Goal: Task Accomplishment & Management: Use online tool/utility

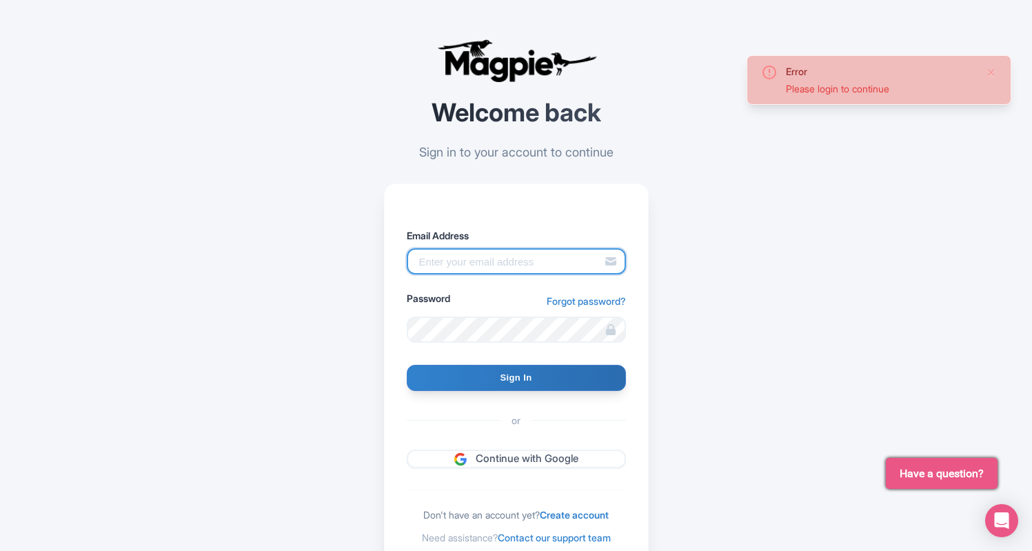
type input "info@miamionthewater.com"
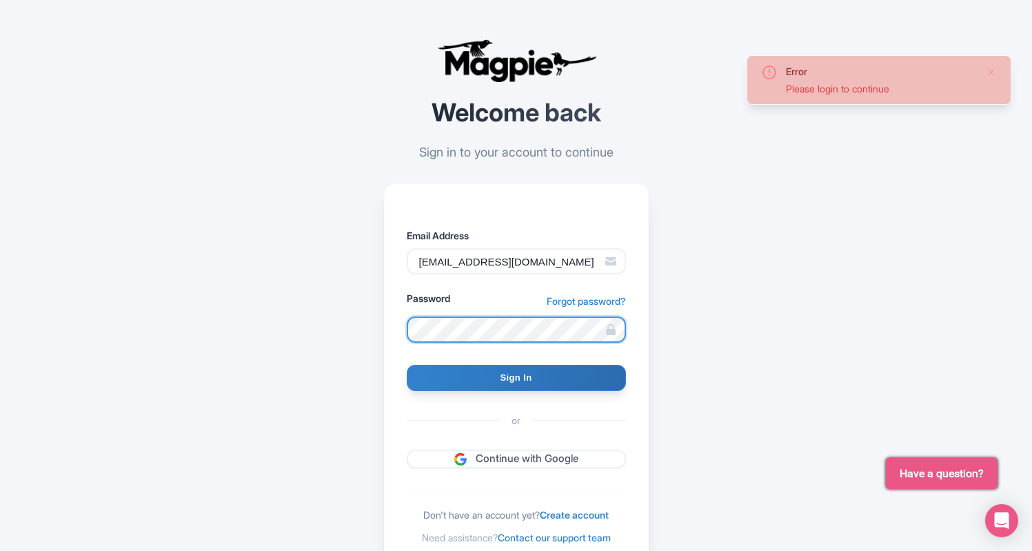
click at [516, 377] on input "Sign In" at bounding box center [516, 378] width 219 height 26
type input "Signing in..."
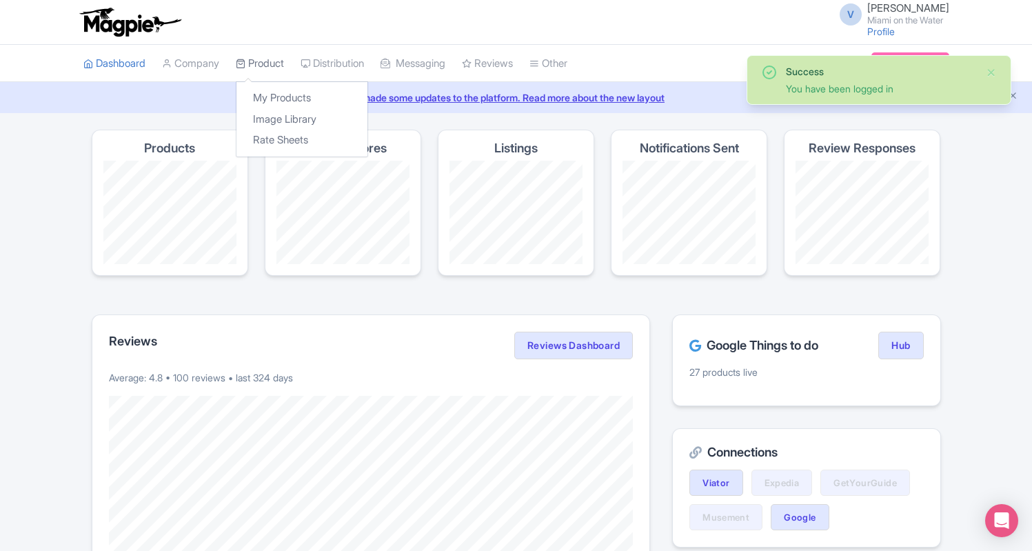
click at [268, 61] on link "Product" at bounding box center [260, 64] width 48 height 38
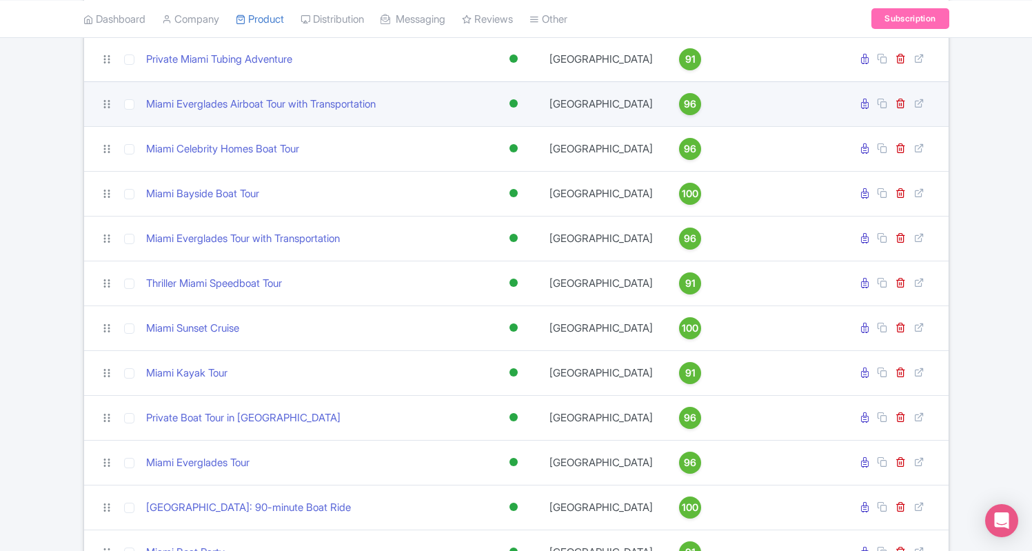
scroll to position [764, 0]
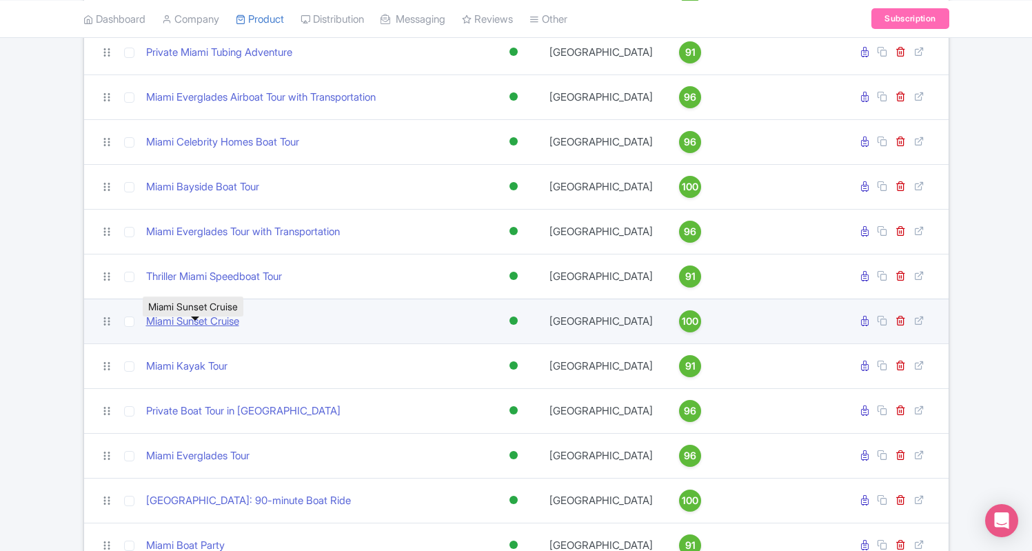
click at [193, 328] on link "Miami Sunset Cruise" at bounding box center [192, 322] width 93 height 16
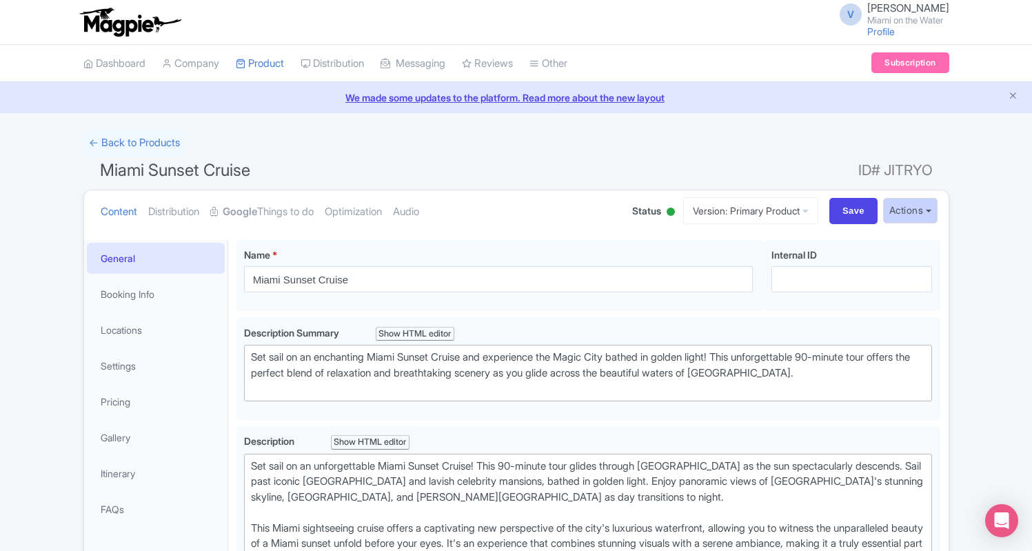
click at [906, 210] on button "Actions" at bounding box center [910, 211] width 54 height 26
click at [853, 211] on input "Save" at bounding box center [853, 211] width 48 height 26
type input "Saving..."
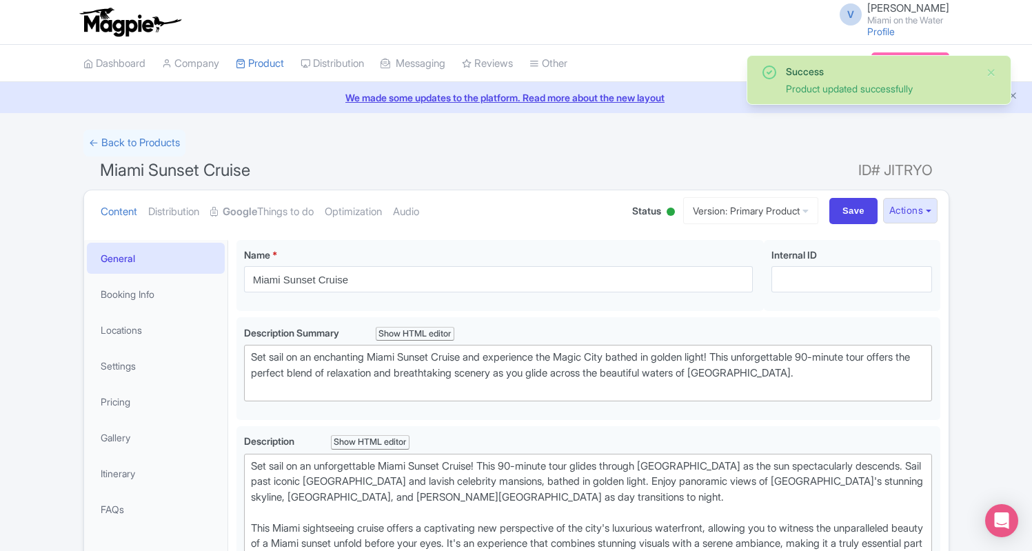
scroll to position [239, 0]
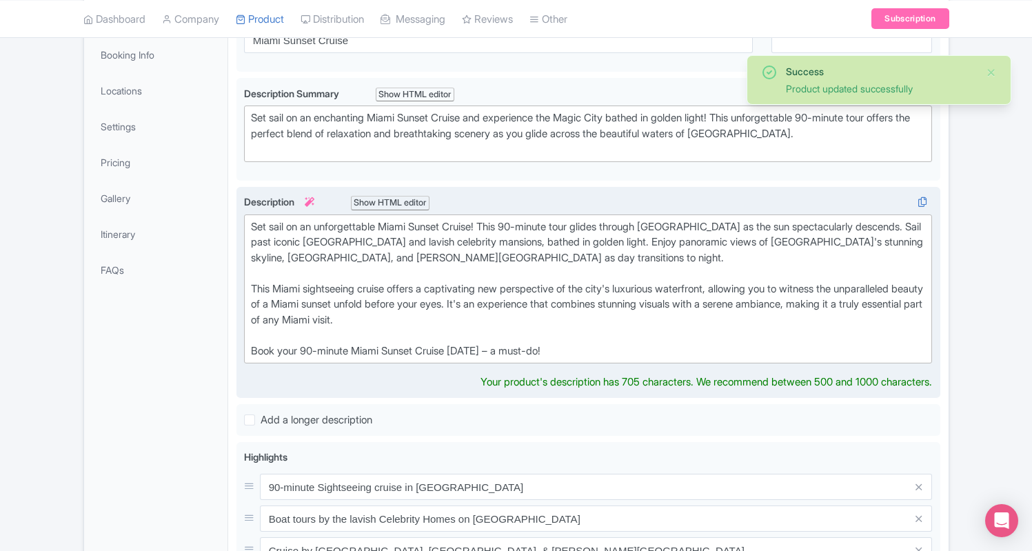
click at [569, 223] on div "Set sail on an unforgettable Miami Sunset Cruise! This 90-minute tour glides th…" at bounding box center [588, 289] width 675 height 140
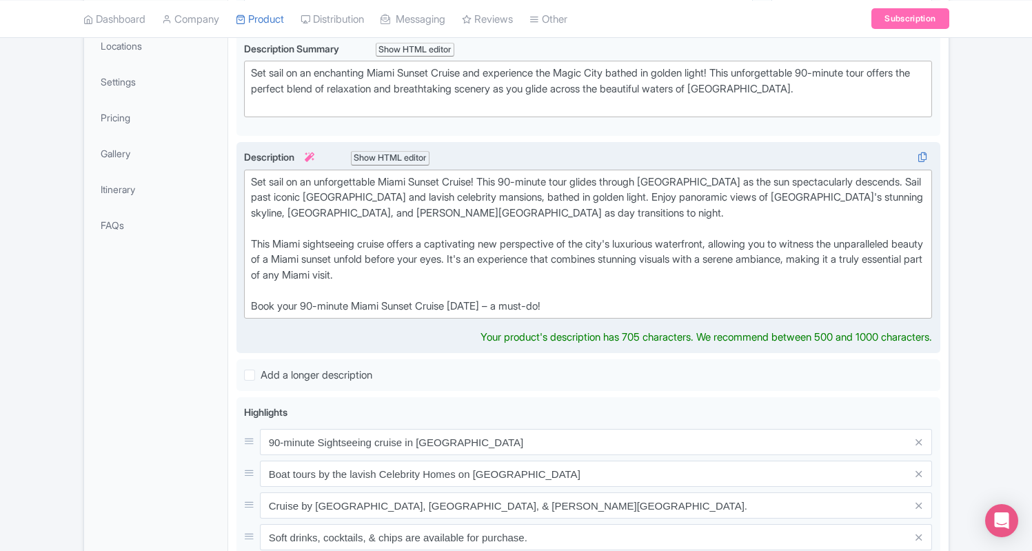
scroll to position [289, 0]
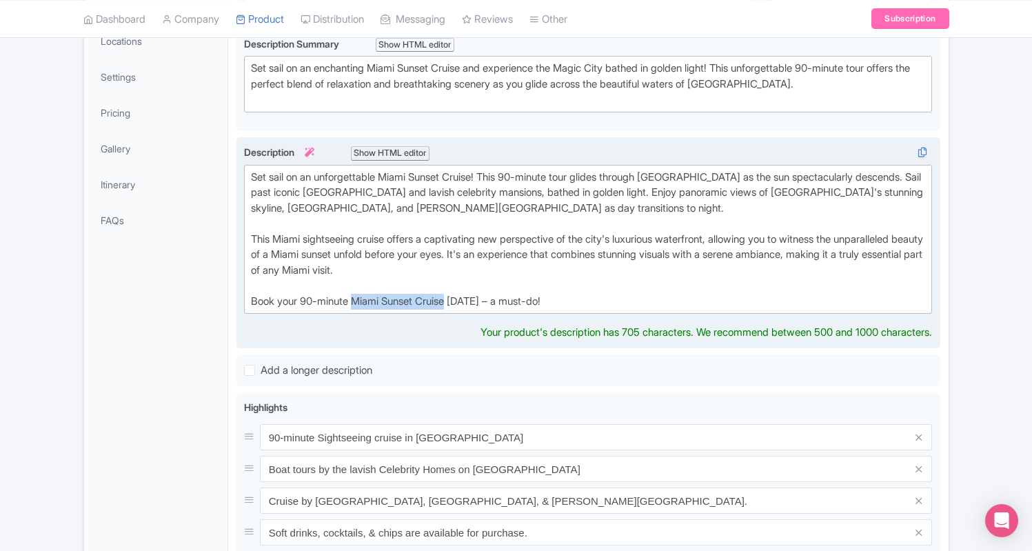
drag, startPoint x: 455, startPoint y: 294, endPoint x: 358, endPoint y: 295, distance: 96.5
click at [358, 295] on div "Set sail on an unforgettable Miami Sunset Cruise! This 90-minute tour glides th…" at bounding box center [588, 240] width 675 height 140
type trix-editor "<div>Set sail on an unforgettable Miami Sunset Cruise! This 90-minute tour glid…"
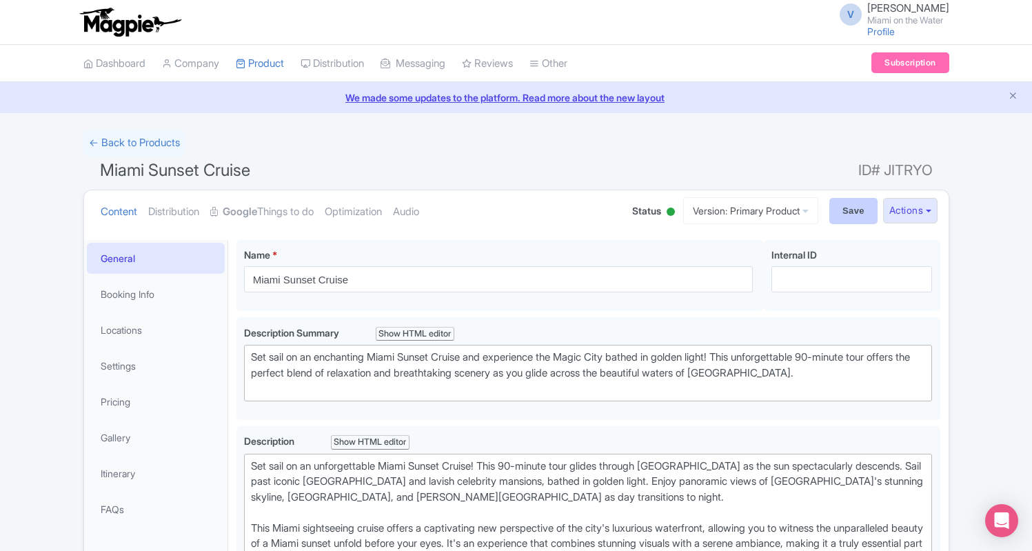
scroll to position [0, 0]
click at [851, 199] on input "Save" at bounding box center [853, 211] width 48 height 26
type input "Saving..."
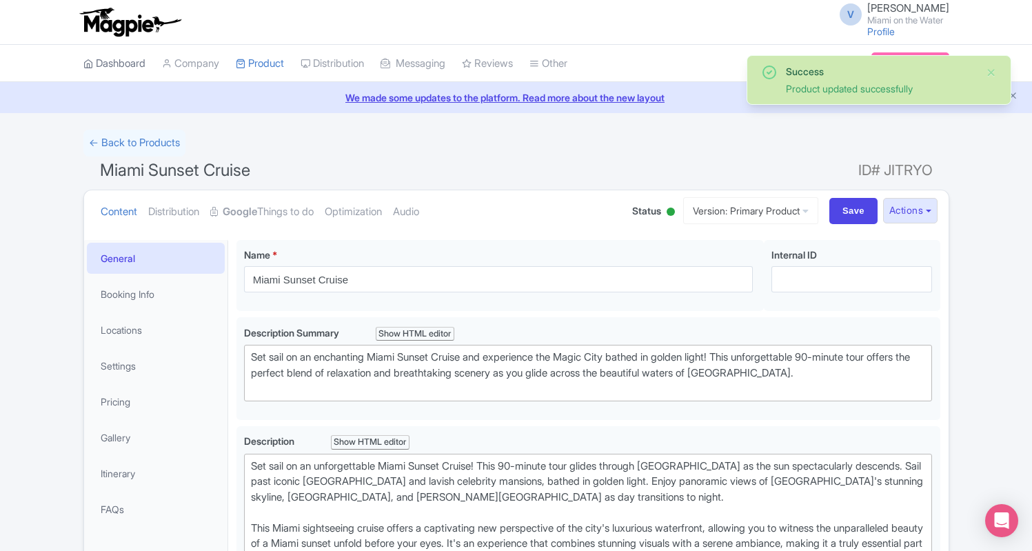
click at [138, 68] on link "Dashboard" at bounding box center [114, 64] width 62 height 38
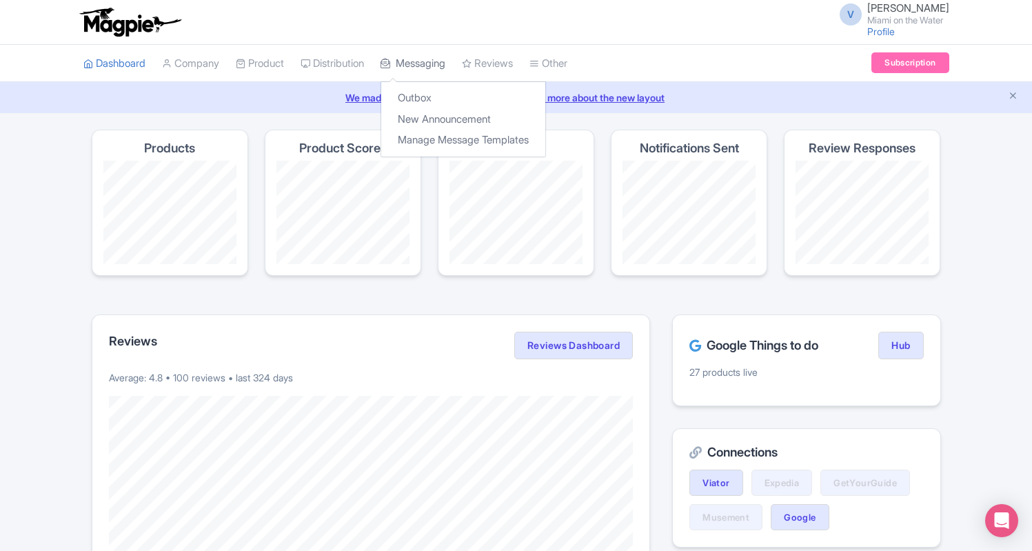
click at [426, 57] on link "Messaging" at bounding box center [413, 64] width 65 height 38
click at [406, 52] on link "Messaging" at bounding box center [413, 64] width 65 height 38
click at [411, 98] on link "Outbox" at bounding box center [463, 98] width 164 height 21
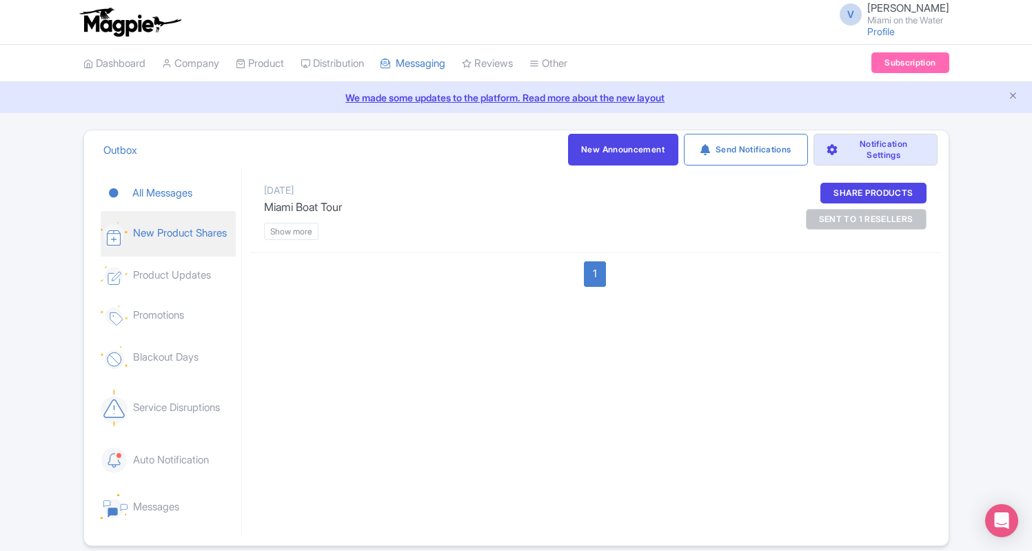
click at [178, 232] on link "New Product Shares" at bounding box center [168, 233] width 135 height 45
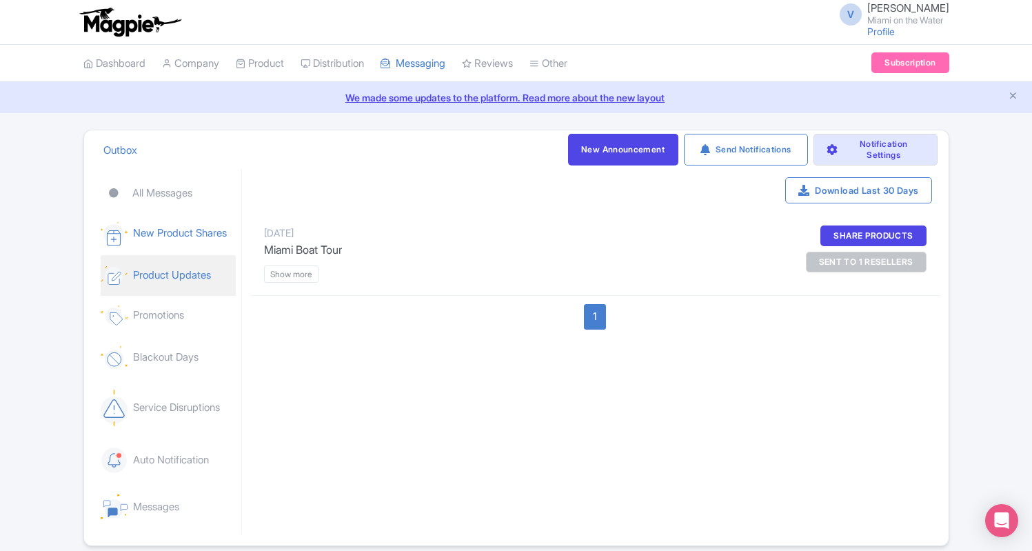
click at [172, 283] on link "Product Updates" at bounding box center [168, 275] width 135 height 41
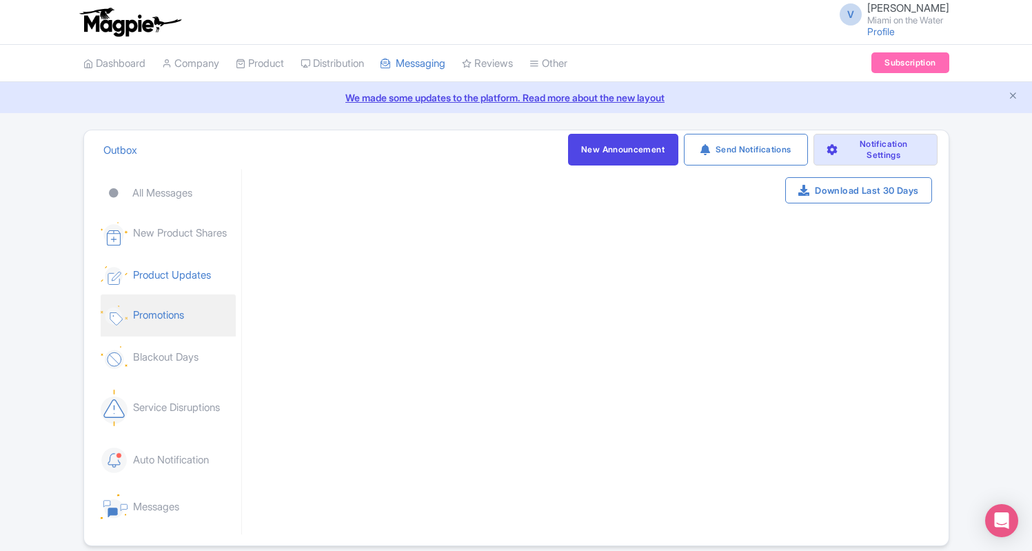
click at [164, 316] on link "Promotions" at bounding box center [168, 315] width 135 height 42
click at [183, 61] on link "Company" at bounding box center [190, 64] width 57 height 38
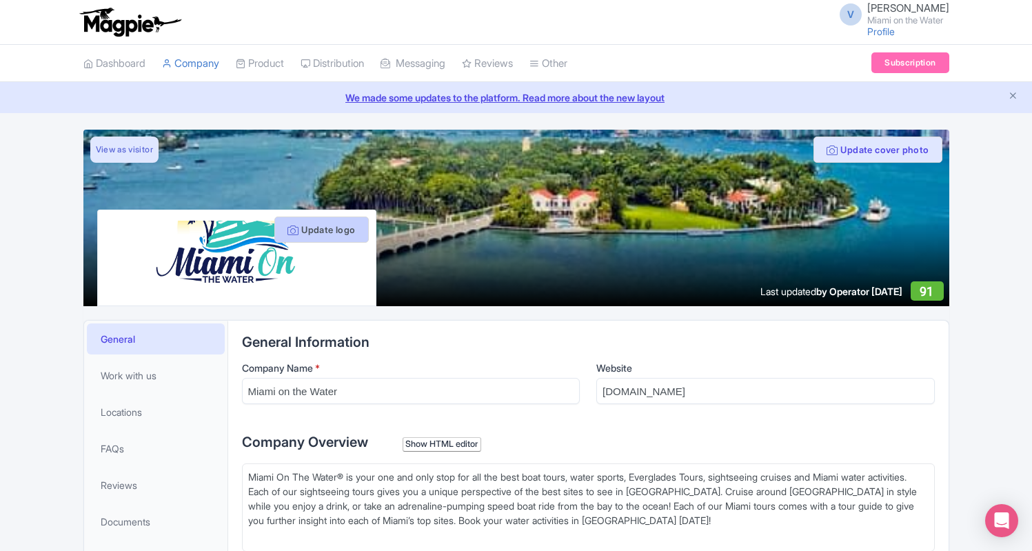
click at [311, 228] on button "Update logo" at bounding box center [321, 229] width 94 height 26
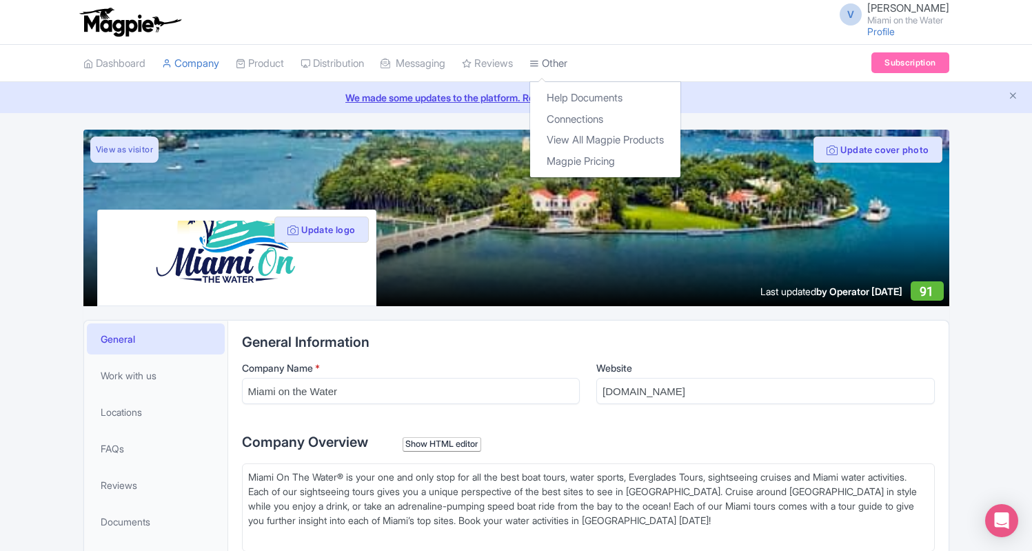
click at [567, 63] on link "Other" at bounding box center [548, 64] width 38 height 38
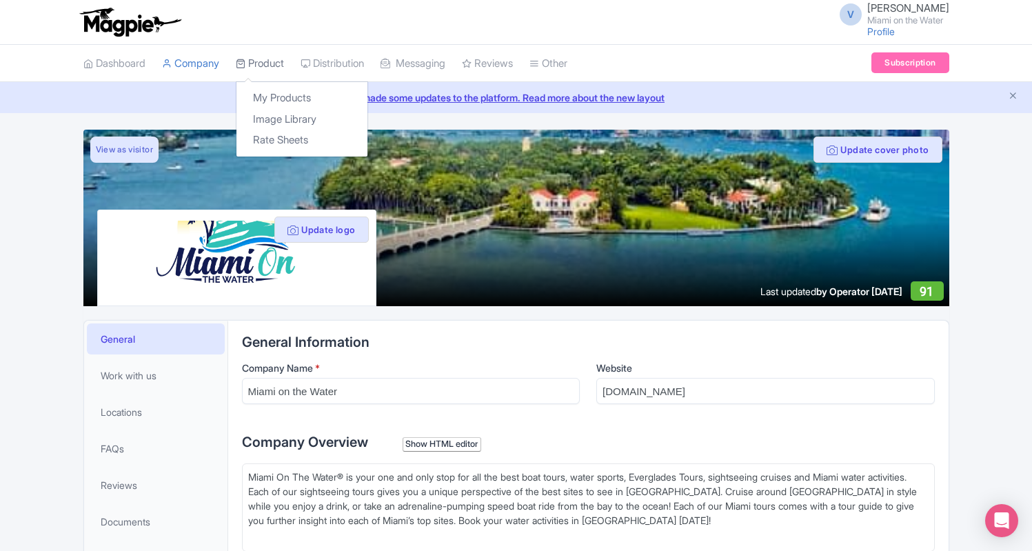
click at [276, 65] on link "Product" at bounding box center [260, 64] width 48 height 38
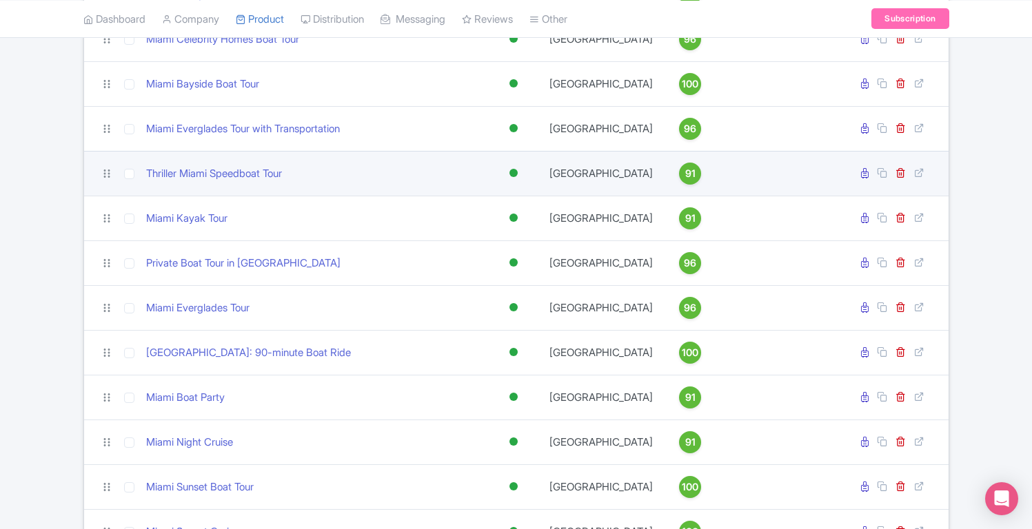
scroll to position [923, 0]
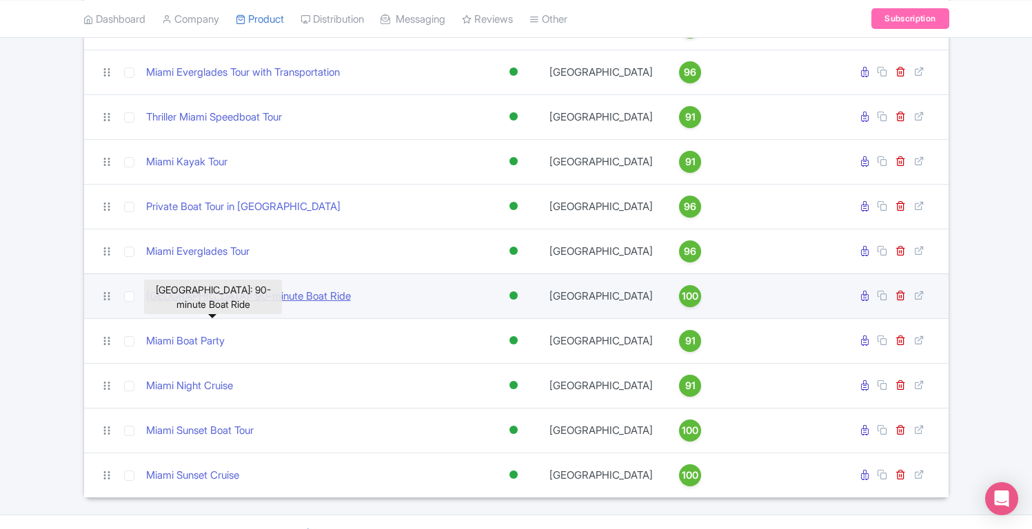
click at [257, 305] on link "[GEOGRAPHIC_DATA]: 90-minute Boat Ride" at bounding box center [248, 297] width 205 height 16
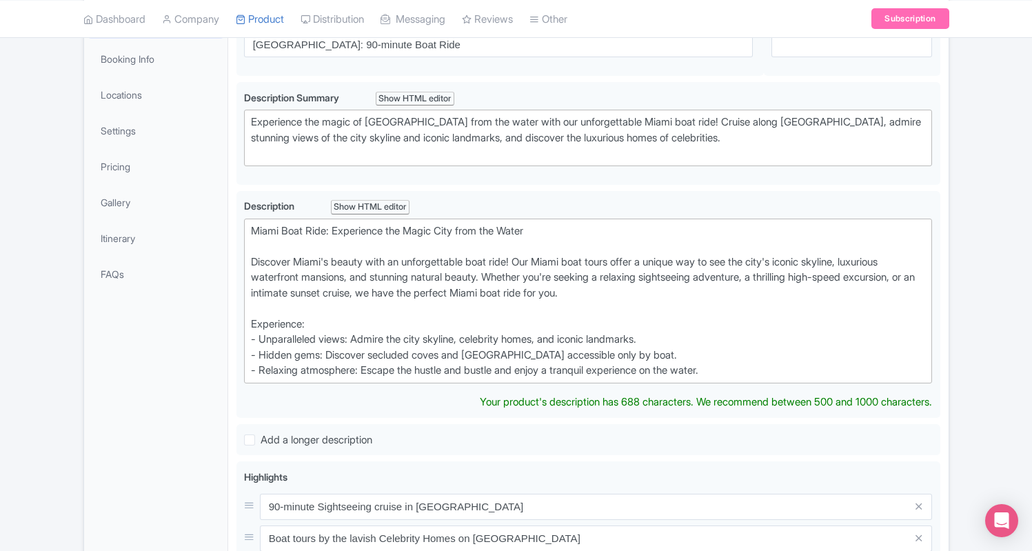
scroll to position [35, 0]
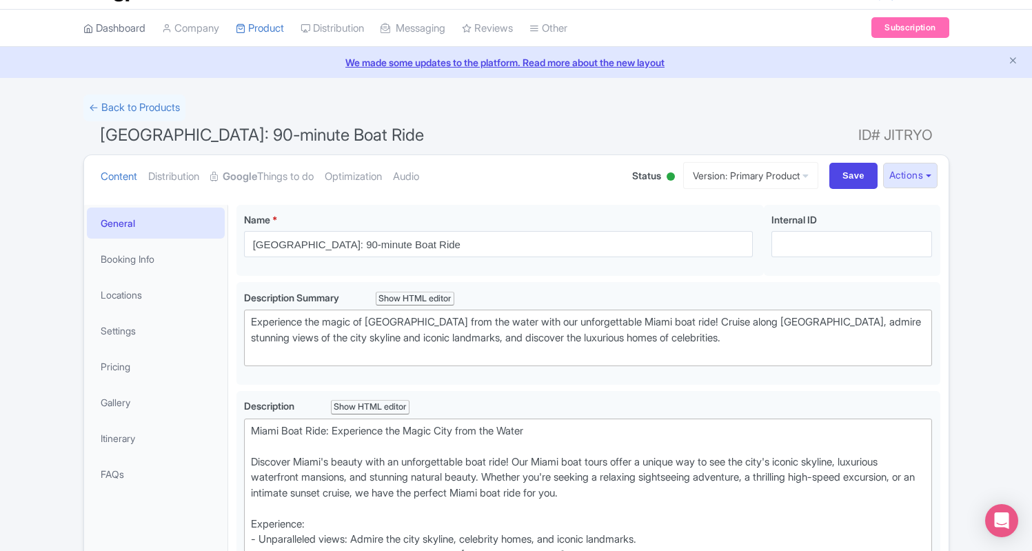
click at [128, 37] on link "Dashboard" at bounding box center [114, 29] width 62 height 38
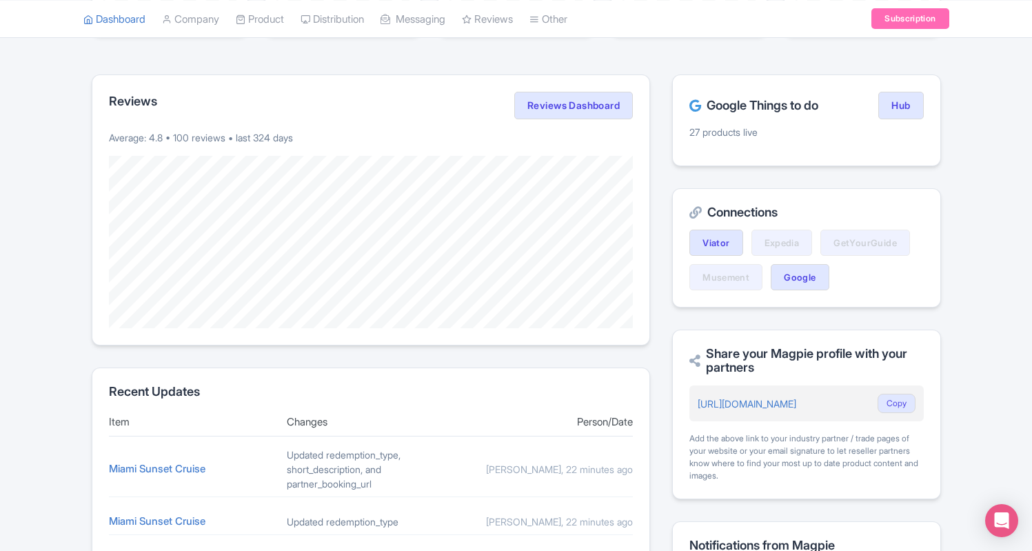
scroll to position [361, 0]
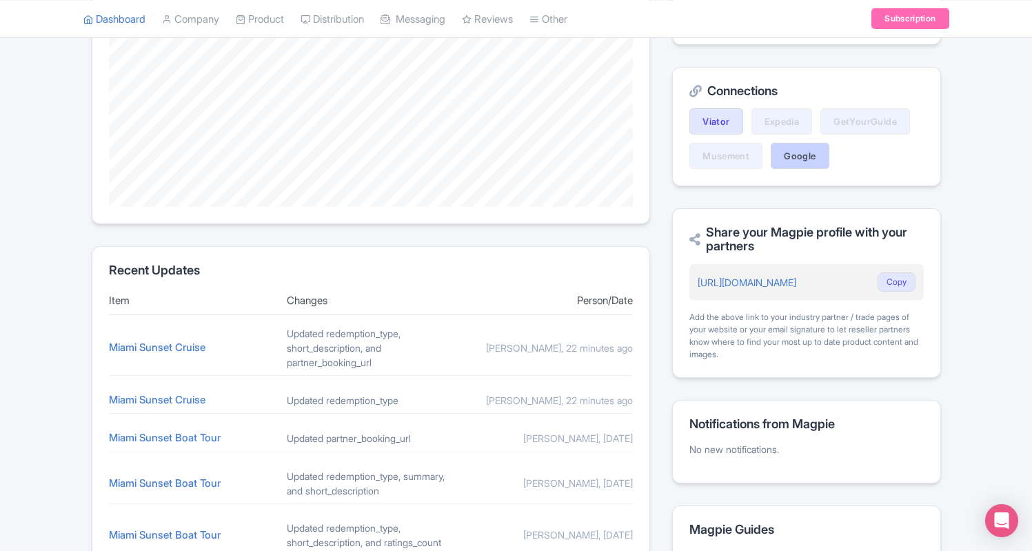
click at [791, 150] on link "Google" at bounding box center [800, 156] width 58 height 26
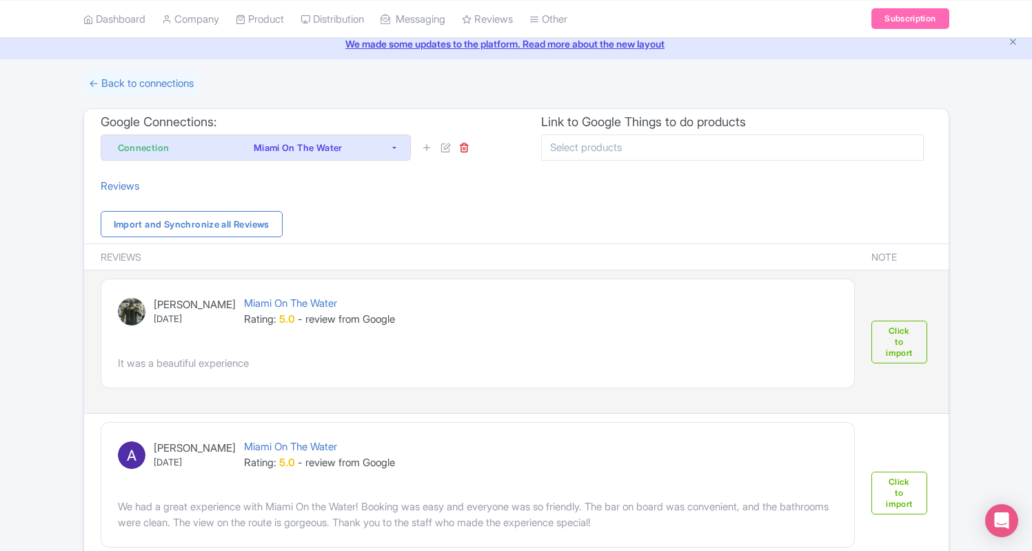
scroll to position [53, 0]
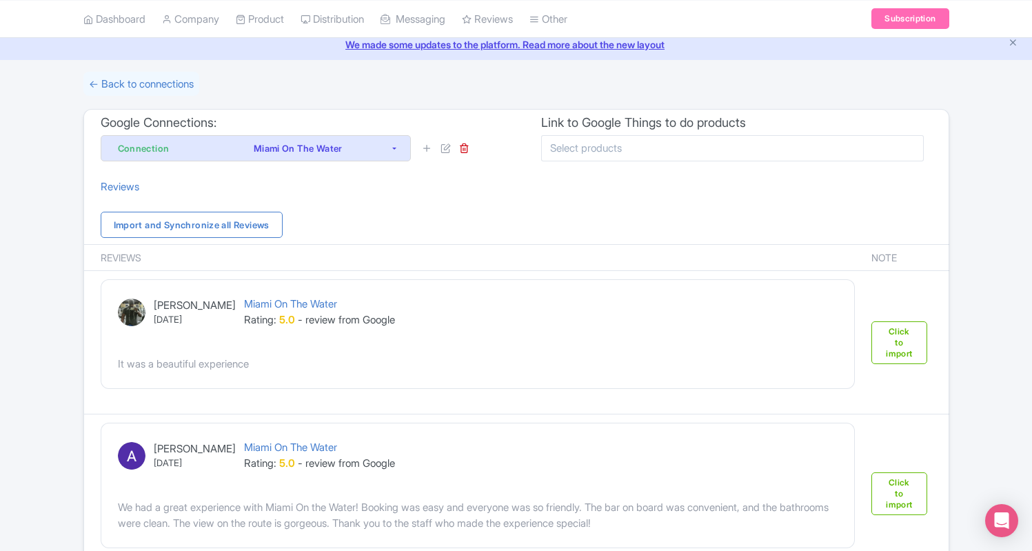
click at [587, 152] on input "select-multiple" at bounding box center [588, 148] width 77 height 12
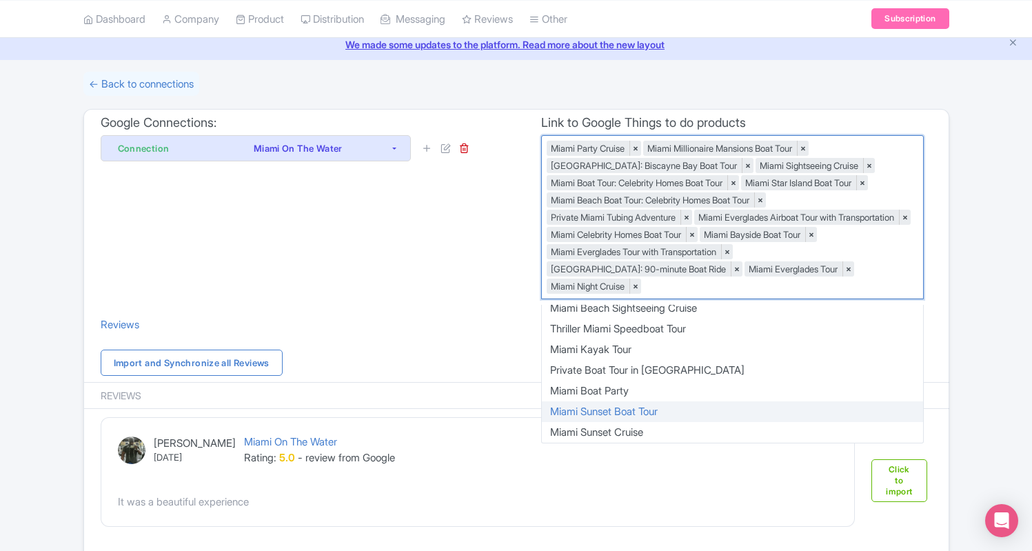
scroll to position [110, 0]
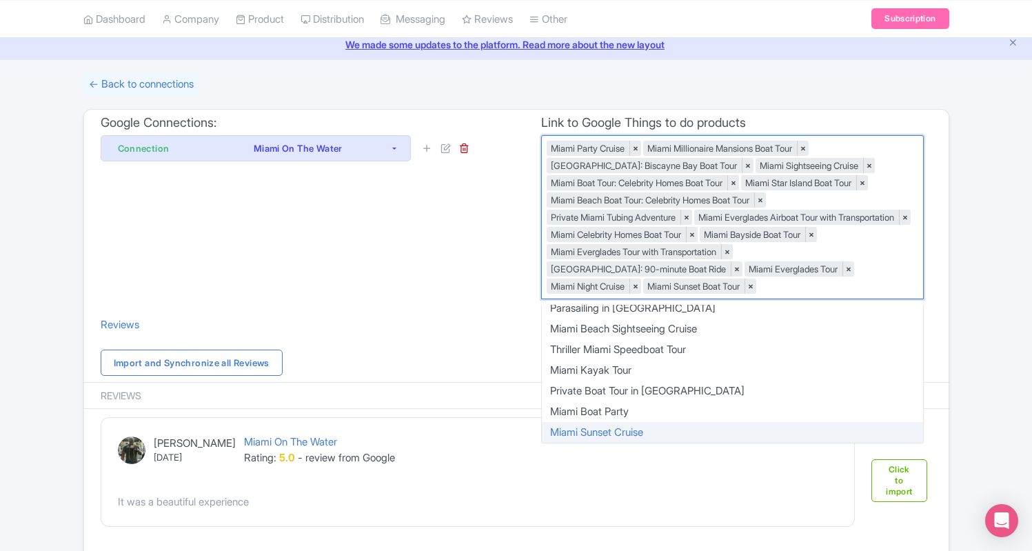
click at [656, 430] on div "Miami Beach Parasailing Miami Parasailing Miami: Private Sunset Boat Tour Miami…" at bounding box center [732, 374] width 381 height 138
click at [621, 427] on div "Miami Beach Parasailing Miami Parasailing Miami: Private Sunset Boat Tour Miami…" at bounding box center [732, 374] width 381 height 138
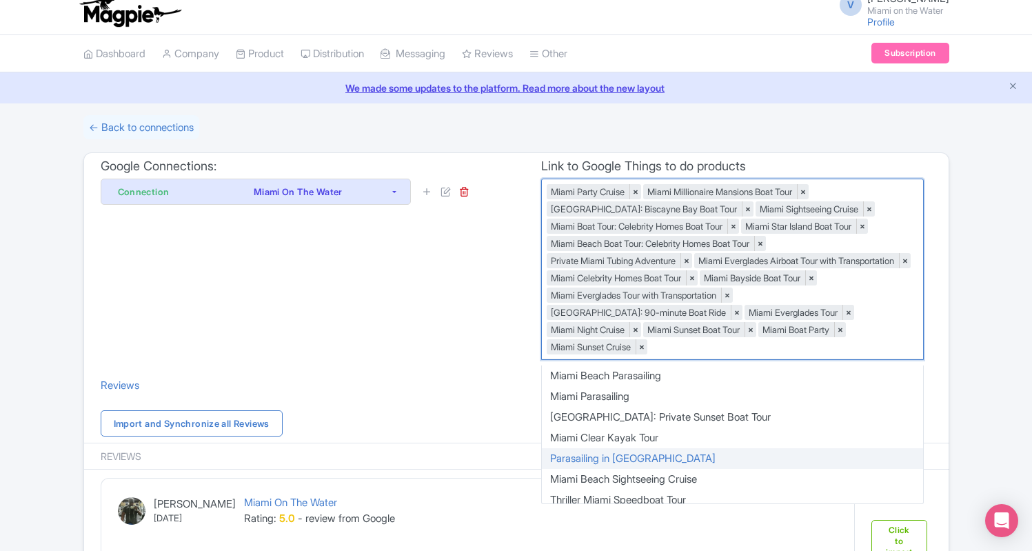
scroll to position [0, 0]
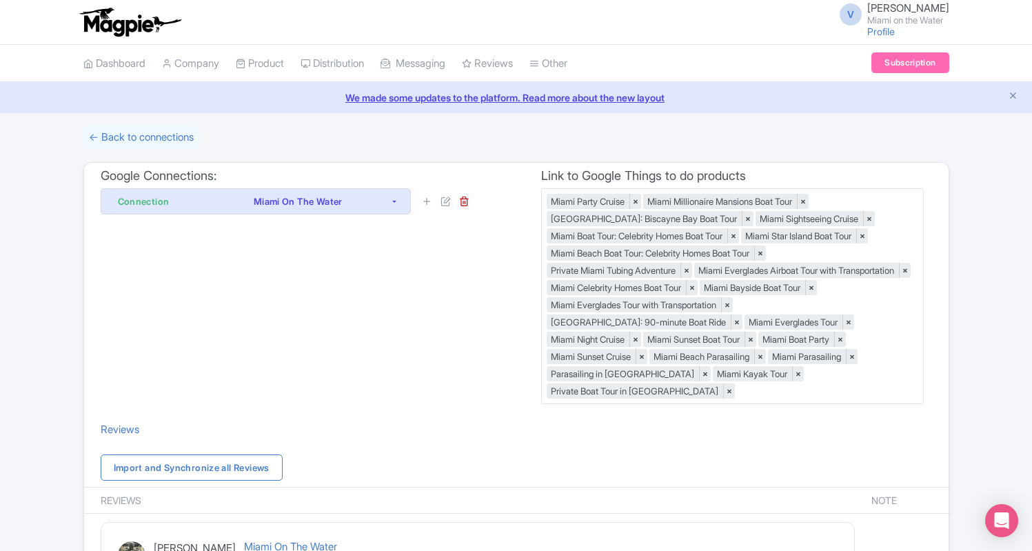
click at [142, 145] on link "← Back to connections" at bounding box center [141, 137] width 116 height 24
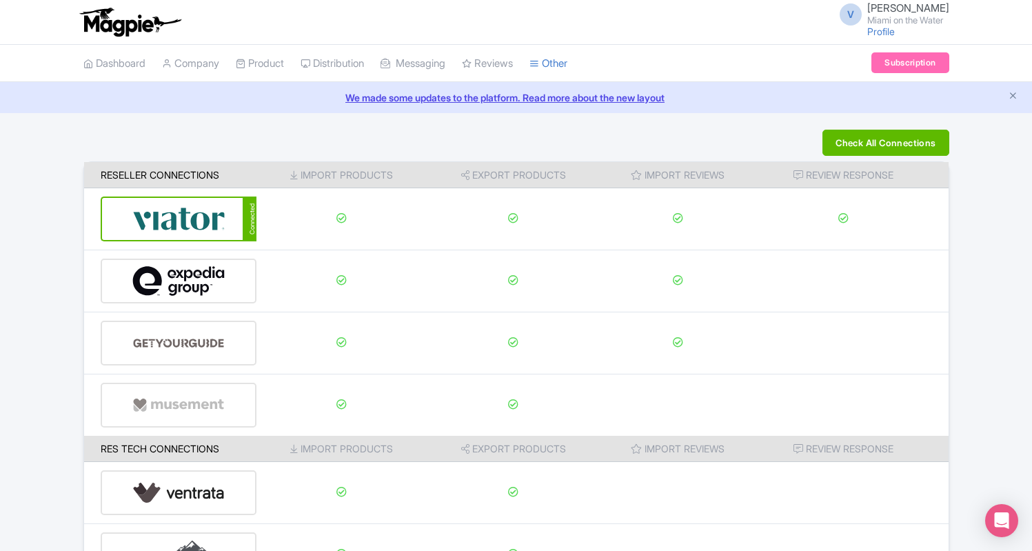
click at [845, 145] on button "Check All Connections" at bounding box center [885, 143] width 126 height 26
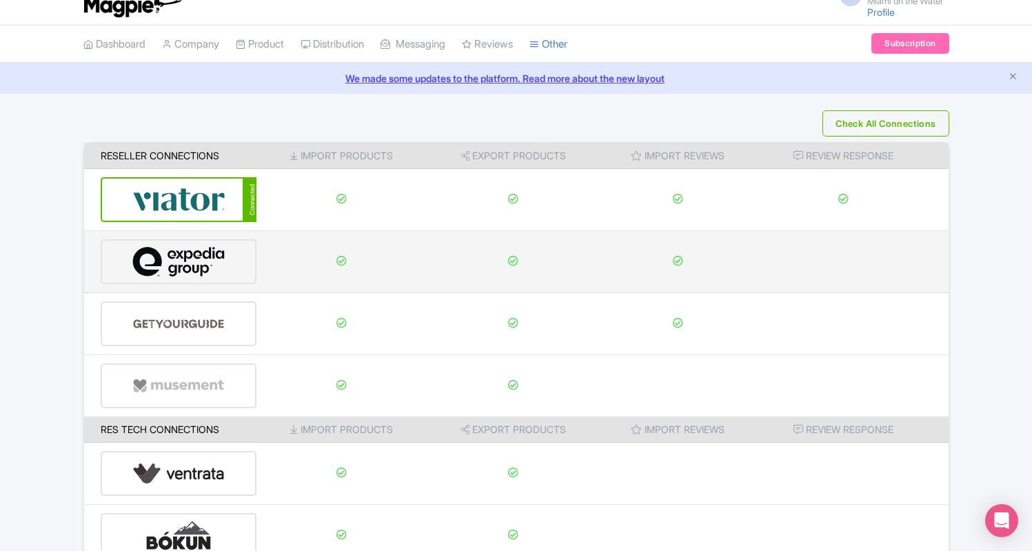
scroll to position [182, 0]
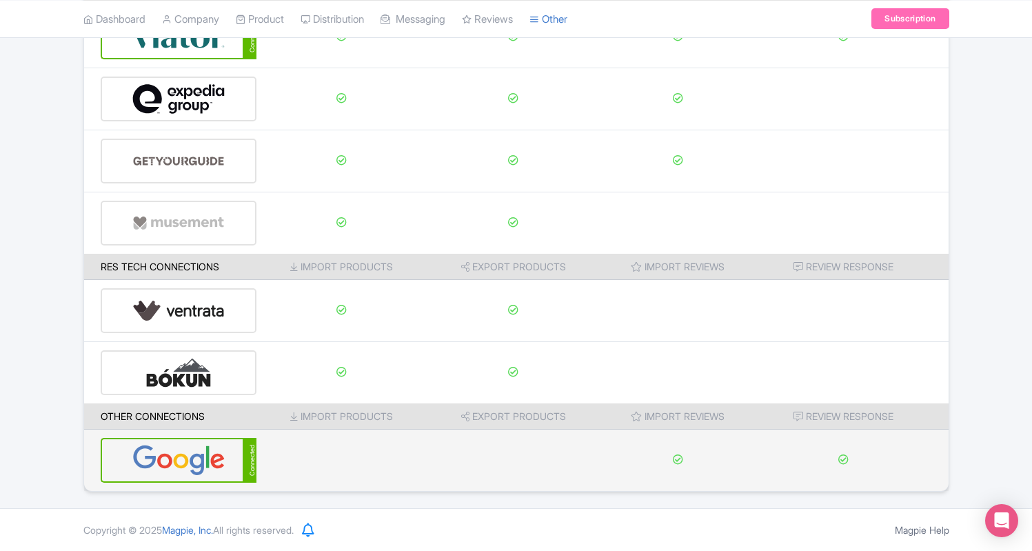
click at [178, 458] on img at bounding box center [178, 460] width 93 height 42
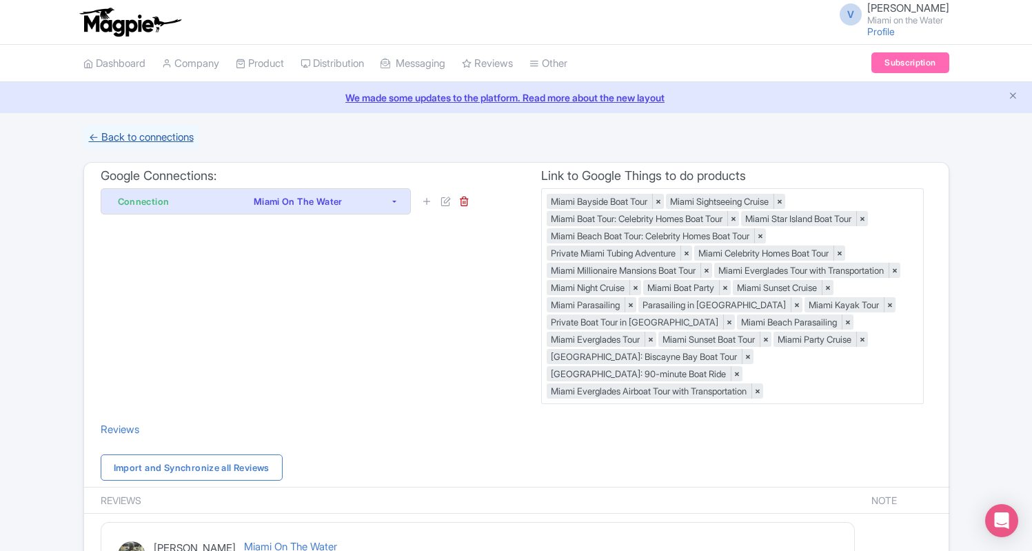
click at [135, 136] on link "← Back to connections" at bounding box center [141, 137] width 116 height 24
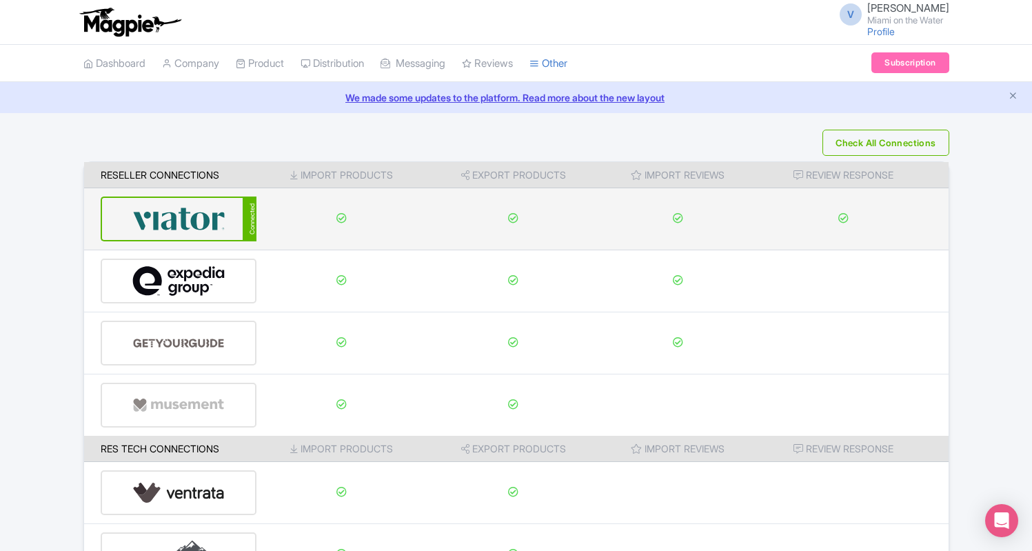
click at [212, 219] on img at bounding box center [178, 219] width 93 height 42
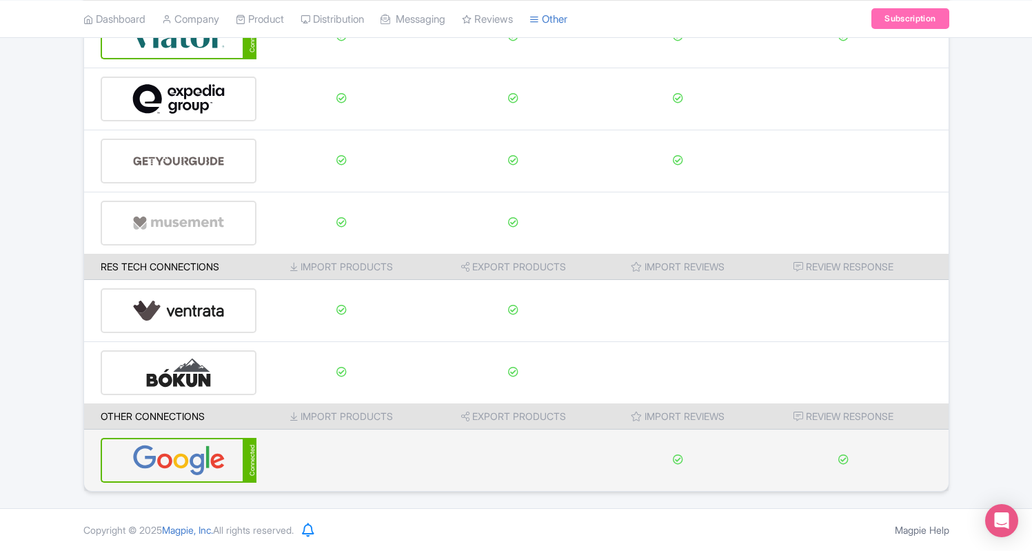
scroll to position [182, 0]
click at [183, 461] on img at bounding box center [178, 460] width 93 height 42
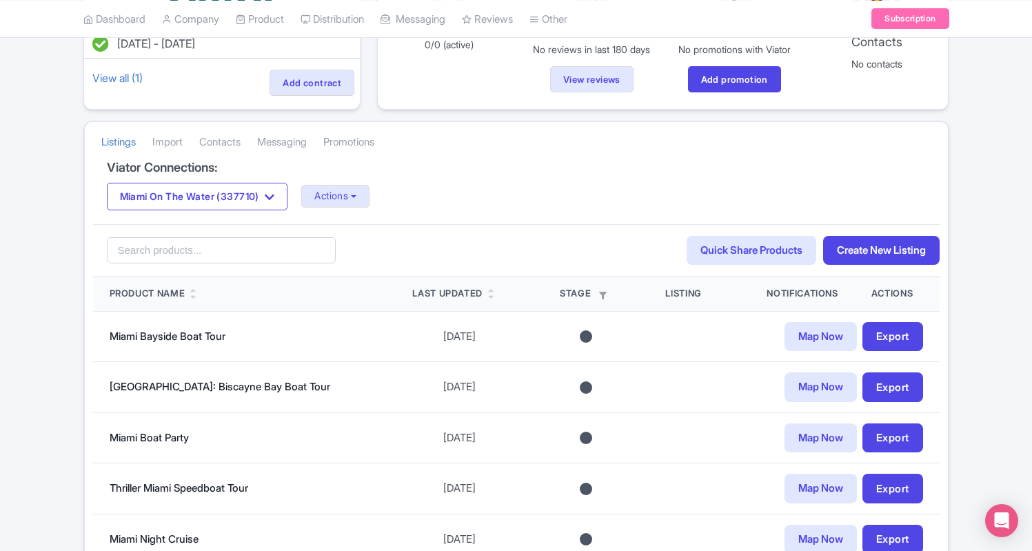
scroll to position [176, 0]
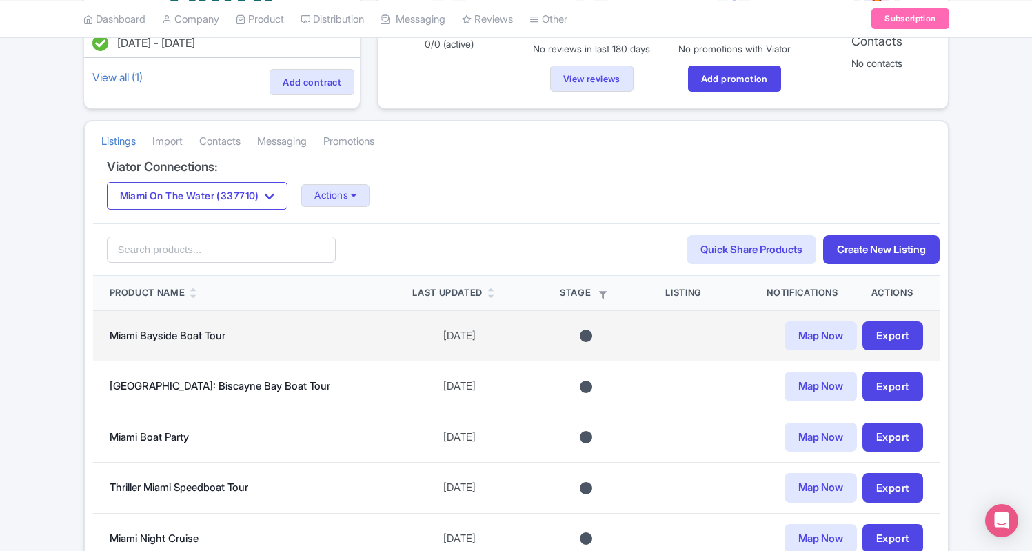
click at [584, 338] on div at bounding box center [586, 335] width 12 height 12
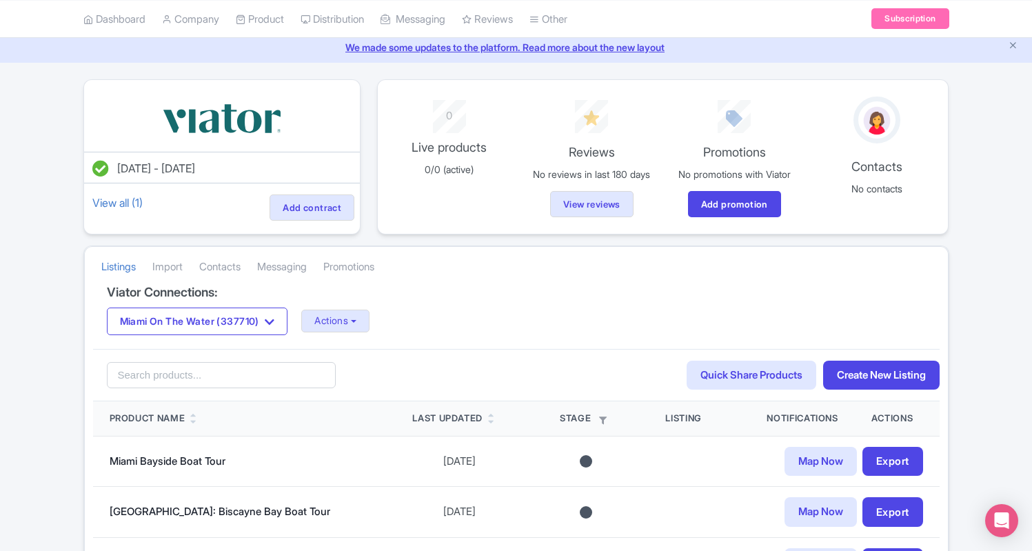
scroll to position [9, 0]
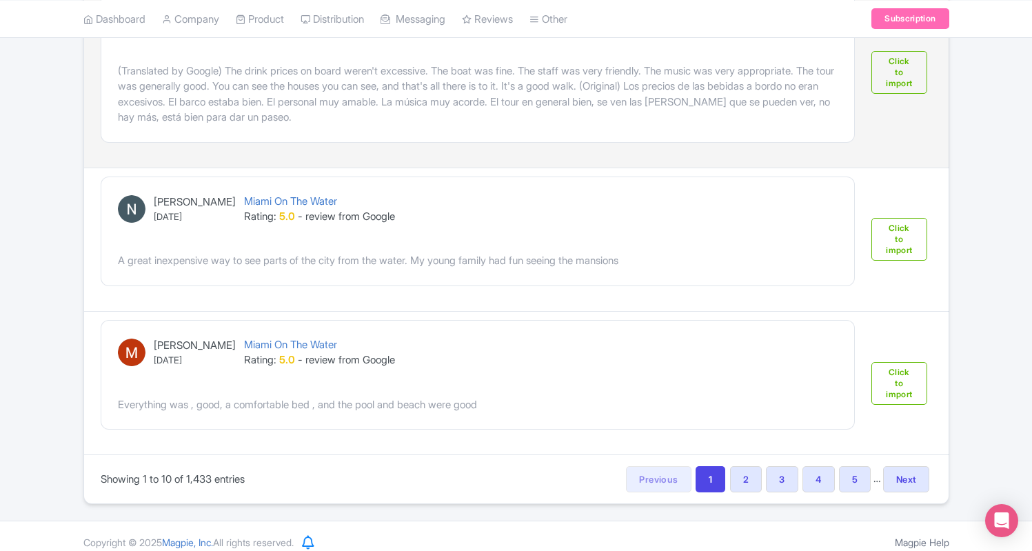
scroll to position [1572, 0]
